Goal: Information Seeking & Learning: Learn about a topic

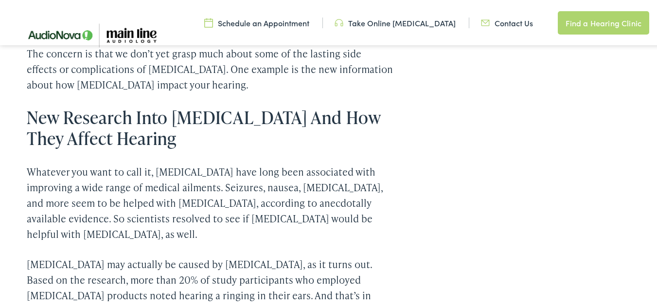
scroll to position [875, 0]
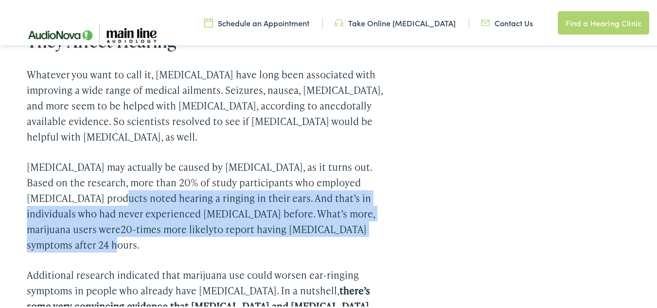
drag, startPoint x: 86, startPoint y: 161, endPoint x: 331, endPoint y: 189, distance: 247.2
click at [331, 189] on p "[MEDICAL_DATA] may actually be caused by [MEDICAL_DATA], as it turns out. Based…" at bounding box center [210, 204] width 367 height 93
click at [385, 195] on p "[MEDICAL_DATA] may actually be caused by [MEDICAL_DATA], as it turns out. Based…" at bounding box center [210, 204] width 367 height 93
click at [385, 193] on p "[MEDICAL_DATA] may actually be caused by [MEDICAL_DATA], as it turns out. Based…" at bounding box center [210, 204] width 367 height 93
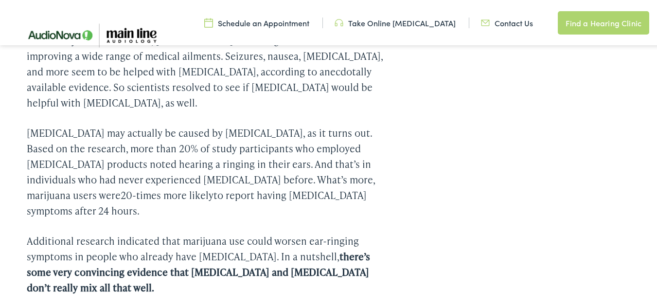
scroll to position [924, 0]
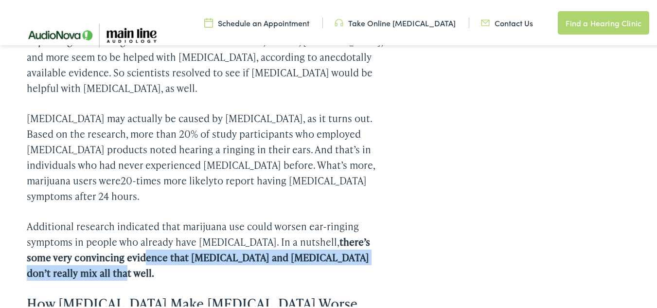
drag, startPoint x: 93, startPoint y: 205, endPoint x: 393, endPoint y: 218, distance: 300.3
click at [393, 218] on div "Public opinion surrounding marijuana and [MEDICAL_DATA] have transformed remark…" at bounding box center [332, 281] width 611 height 1544
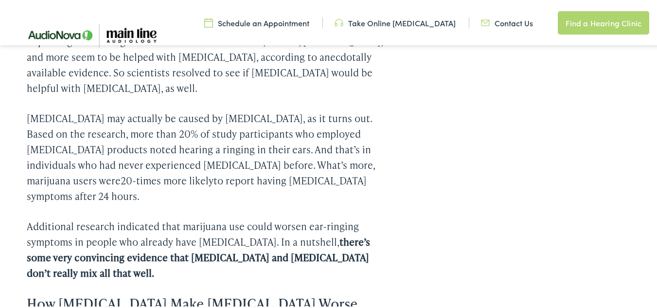
click at [423, 185] on div "Public opinion surrounding marijuana and [MEDICAL_DATA] have transformed remark…" at bounding box center [332, 281] width 611 height 1544
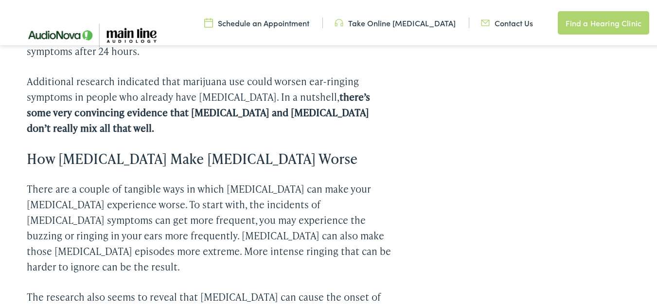
scroll to position [1264, 0]
